Goal: Ask a question

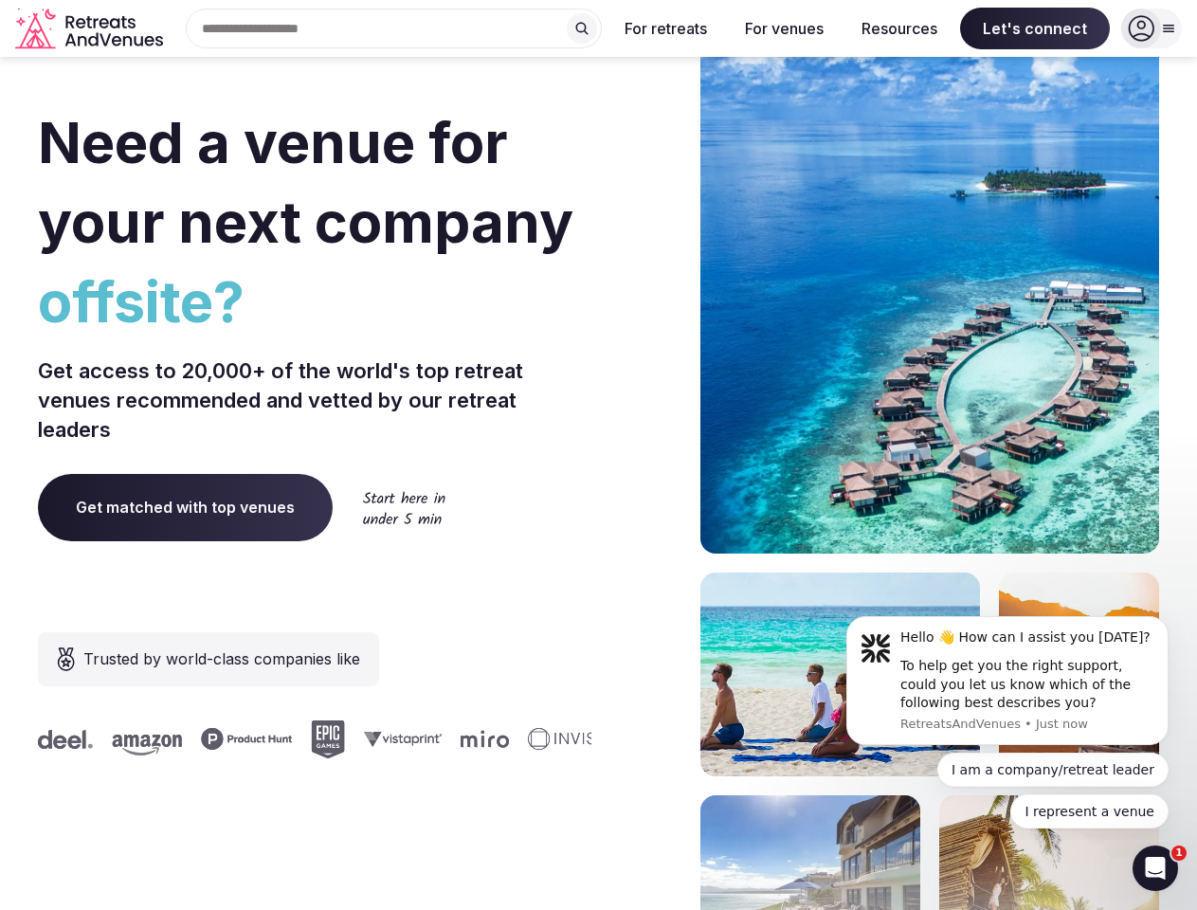
click at [598, 455] on div "Need a venue for your next company offsite? Get access to 20,000+ of the world'…" at bounding box center [598, 567] width 1121 height 1142
click at [394, 28] on div "Search Popular Destinations [GEOGRAPHIC_DATA], [GEOGRAPHIC_DATA] [GEOGRAPHIC_DA…" at bounding box center [386, 29] width 431 height 40
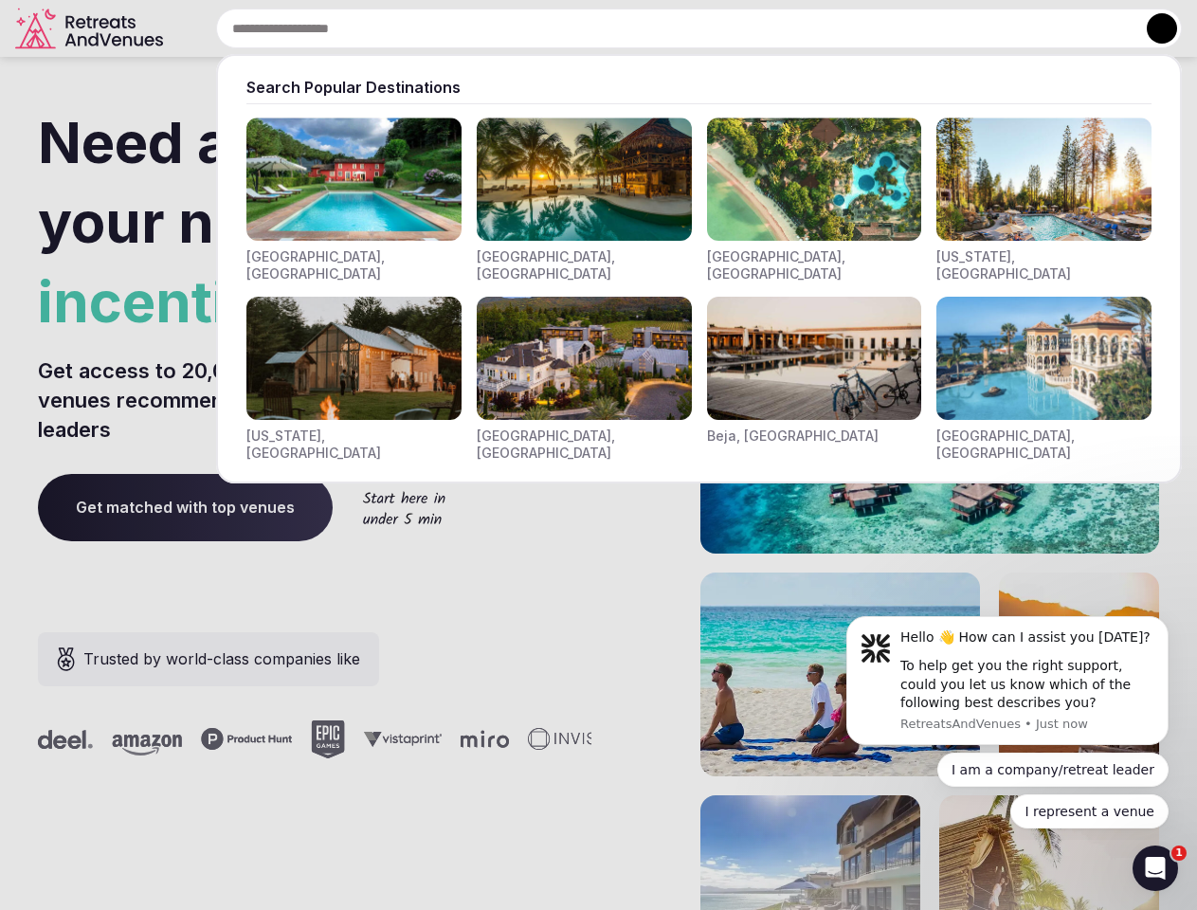
click at [582, 28] on input "text" at bounding box center [699, 29] width 966 height 40
click at [666, 28] on input "text" at bounding box center [699, 29] width 966 height 40
click at [784, 28] on input "text" at bounding box center [699, 29] width 966 height 40
click at [899, 28] on input "text" at bounding box center [699, 29] width 966 height 40
click at [1035, 28] on input "text" at bounding box center [699, 29] width 966 height 40
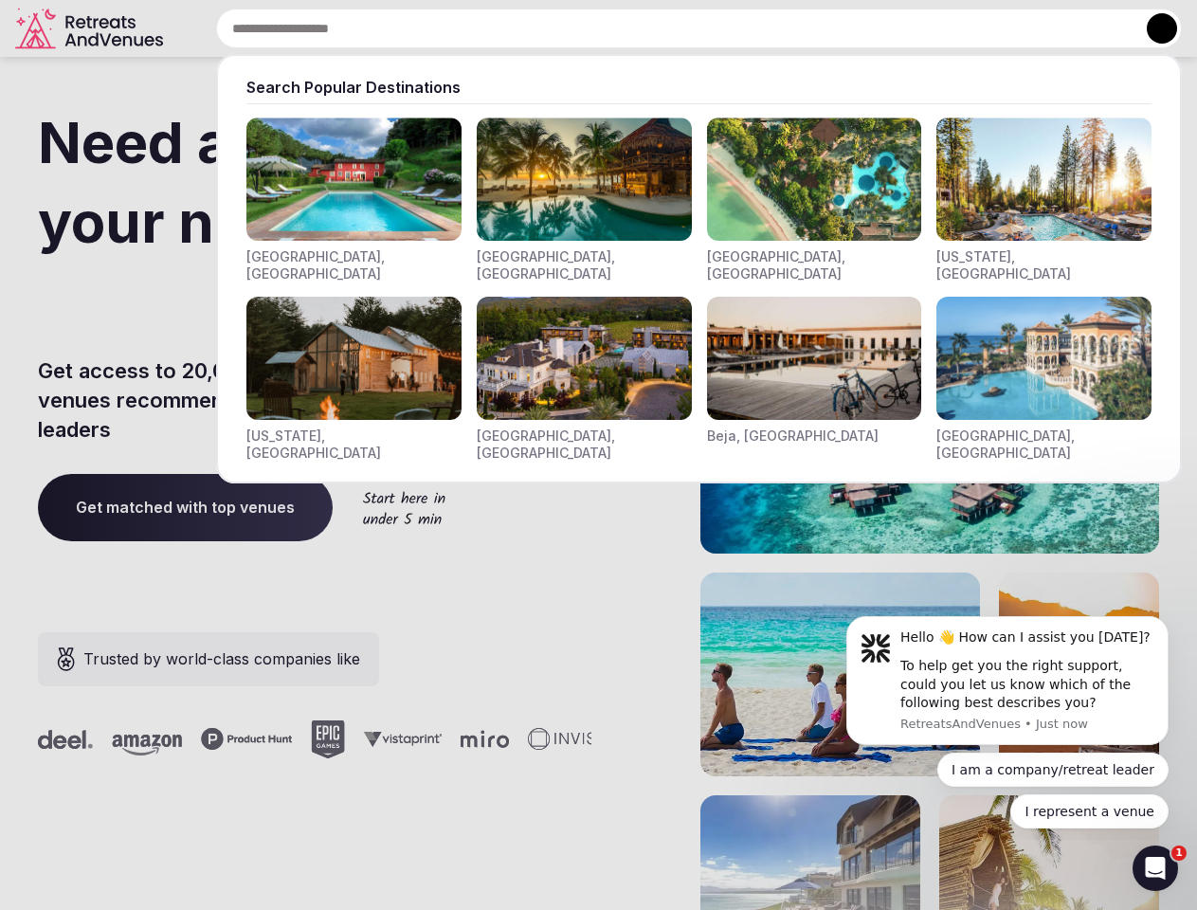
click at [1152, 28] on button at bounding box center [1162, 28] width 30 height 30
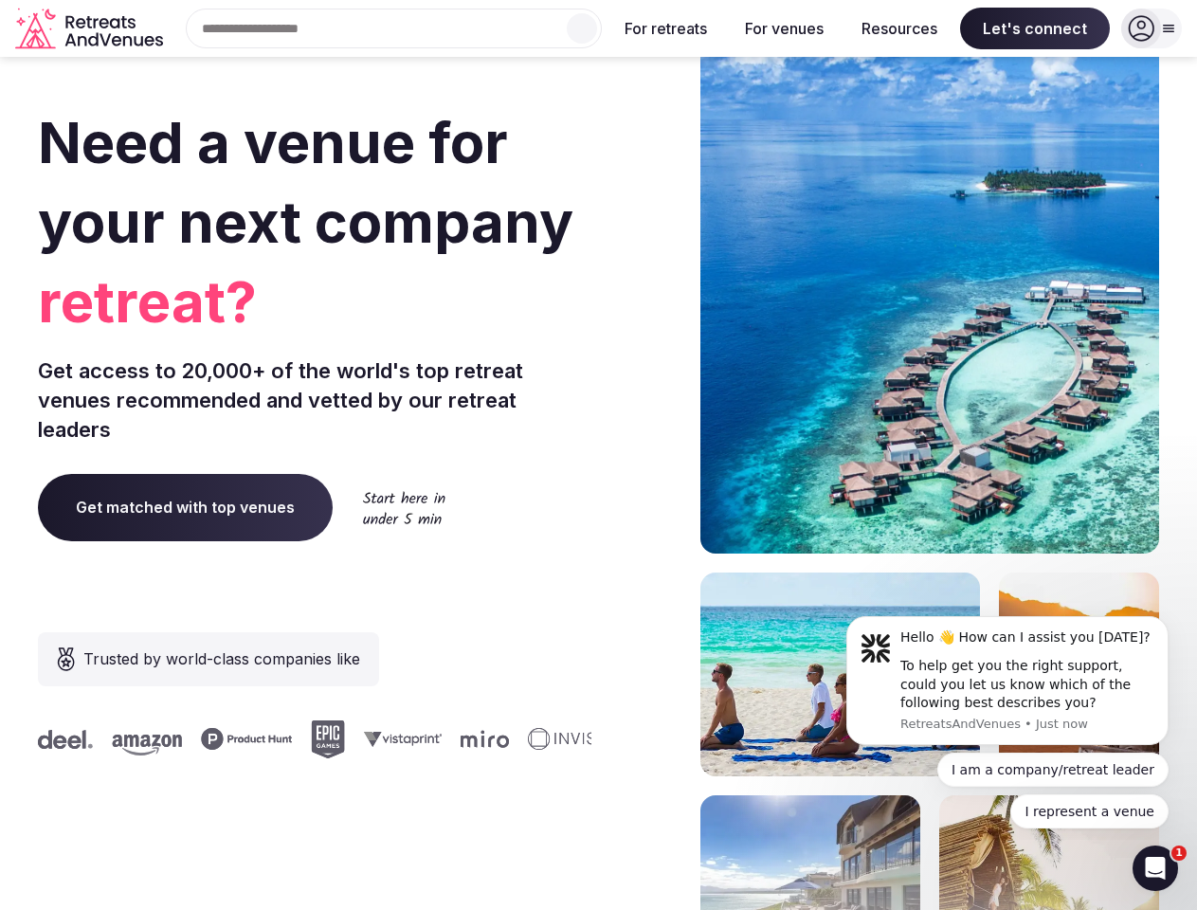
click at [1007, 680] on div "To help get you the right support, could you let us know which of the following…" at bounding box center [1027, 685] width 254 height 56
